Goal: Task Accomplishment & Management: Book appointment/travel/reservation

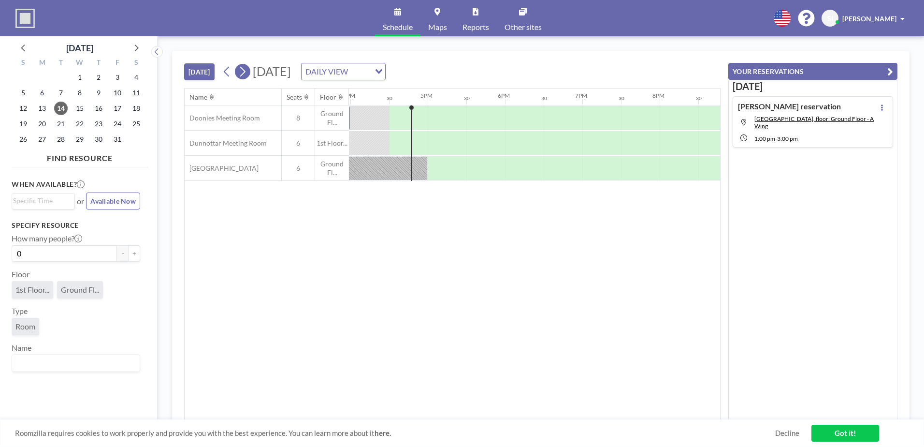
click at [249, 70] on button at bounding box center [242, 71] width 15 height 15
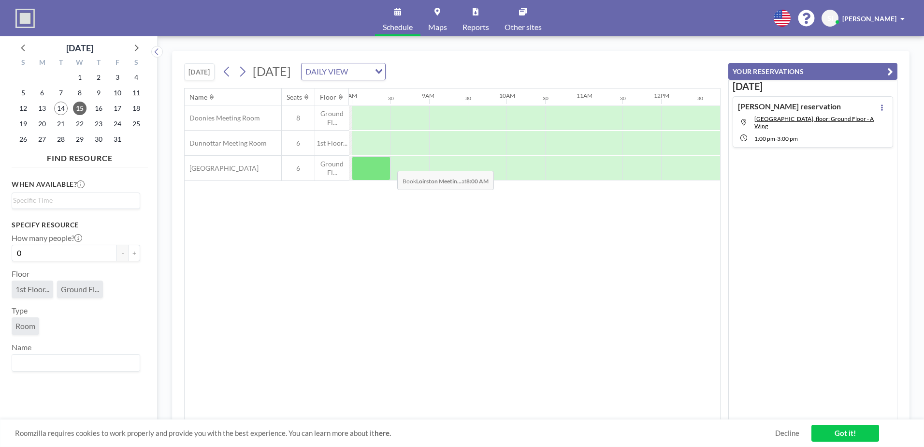
scroll to position [0, 619]
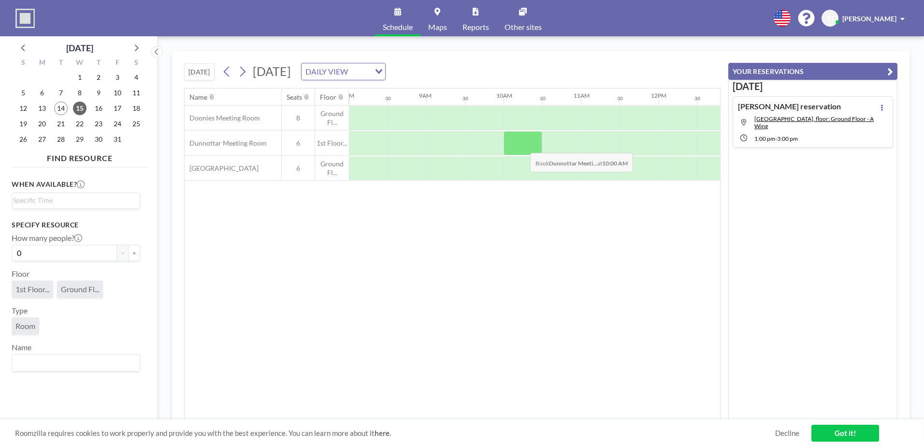
click at [522, 145] on div at bounding box center [523, 143] width 39 height 24
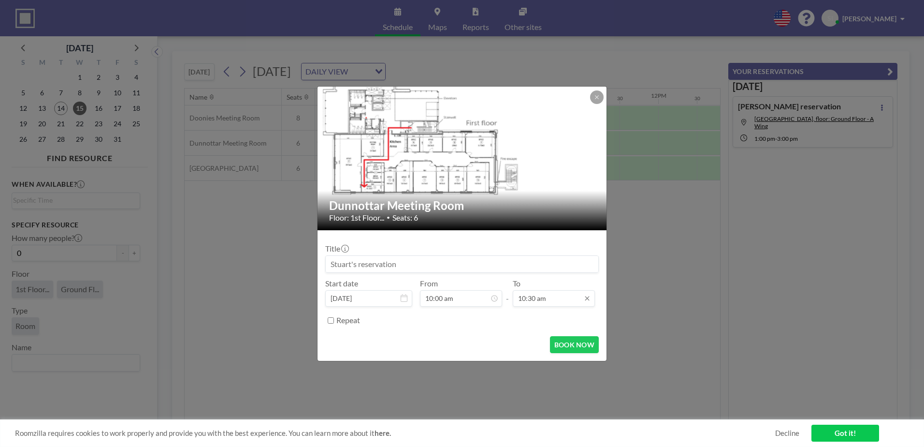
click at [566, 304] on input "10:30 am" at bounding box center [554, 298] width 82 height 16
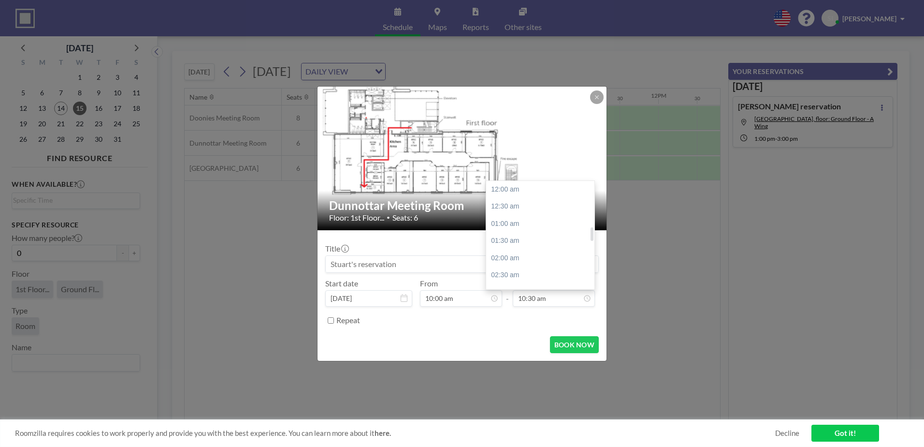
scroll to position [361, 0]
drag, startPoint x: 535, startPoint y: 199, endPoint x: 533, endPoint y: 206, distance: 7.5
click at [535, 198] on div "11:00 am" at bounding box center [542, 206] width 113 height 17
type input "11:00 am"
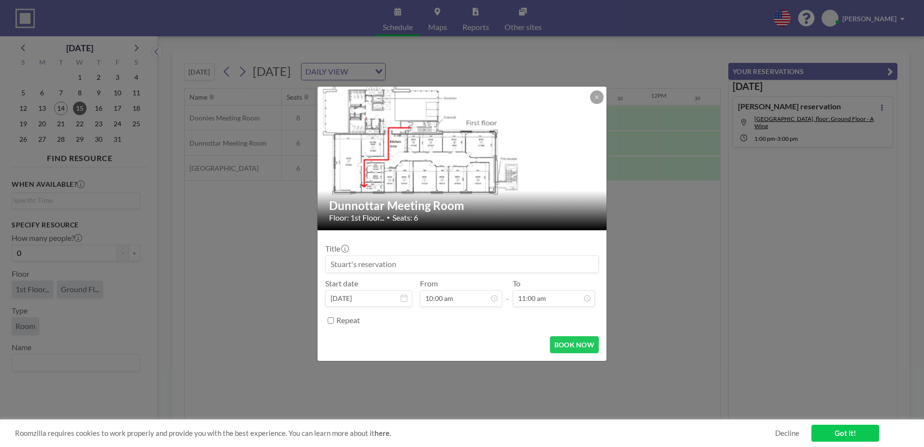
scroll to position [378, 0]
click at [586, 362] on div "Dunnottar Meeting Room Floor: 1st Floor... • Seats: 6 Title Start date [DATE] F…" at bounding box center [462, 223] width 924 height 447
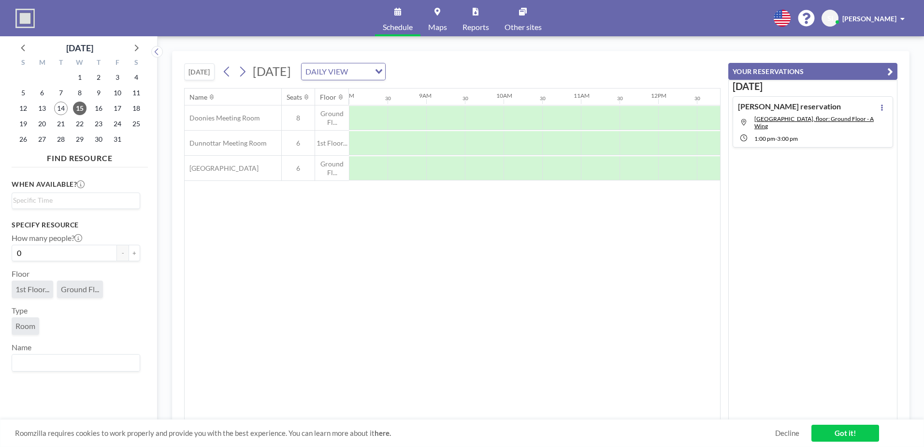
click at [584, 345] on div "Name Seats Floor 12AM 30 1AM 30 2AM 30 3AM 30 4AM 30 5AM 30 6AM 30 7AM 30 8AM 3…" at bounding box center [452, 253] width 535 height 331
click at [516, 140] on div at bounding box center [523, 143] width 39 height 24
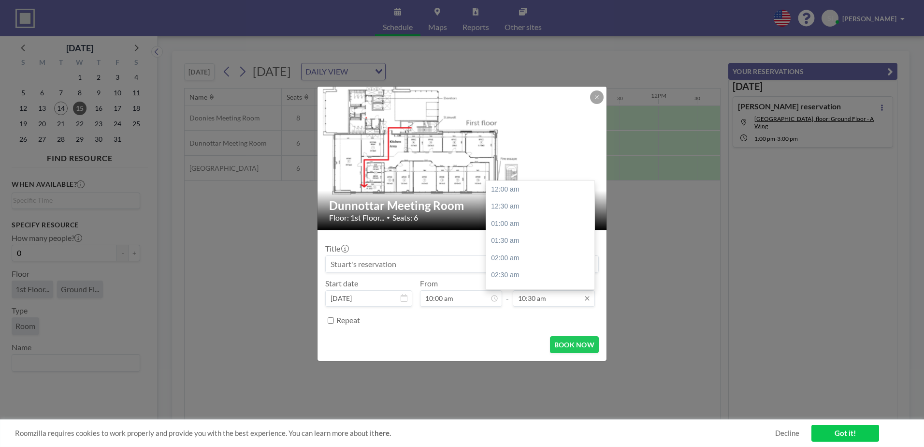
scroll to position [361, 0]
click at [544, 302] on input "10:30 am" at bounding box center [554, 298] width 82 height 16
click at [518, 211] on div "11:00 am" at bounding box center [542, 206] width 113 height 17
type input "11:00 am"
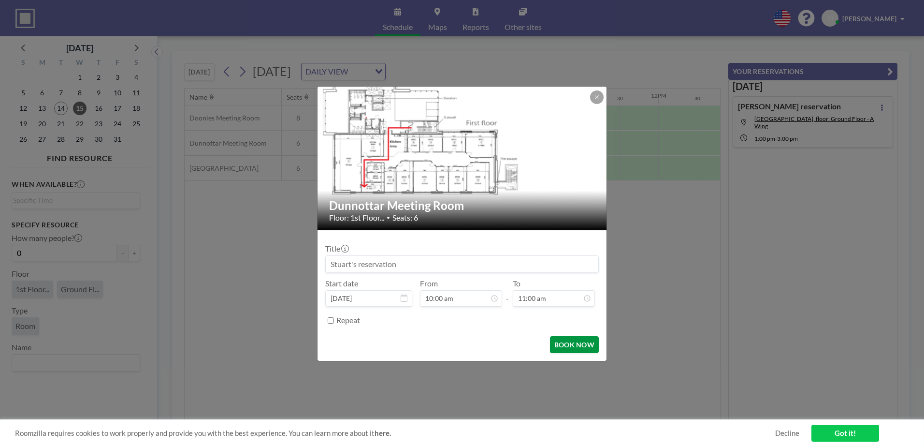
click at [571, 347] on button "BOOK NOW" at bounding box center [574, 344] width 49 height 17
